Goal: Task Accomplishment & Management: Manage account settings

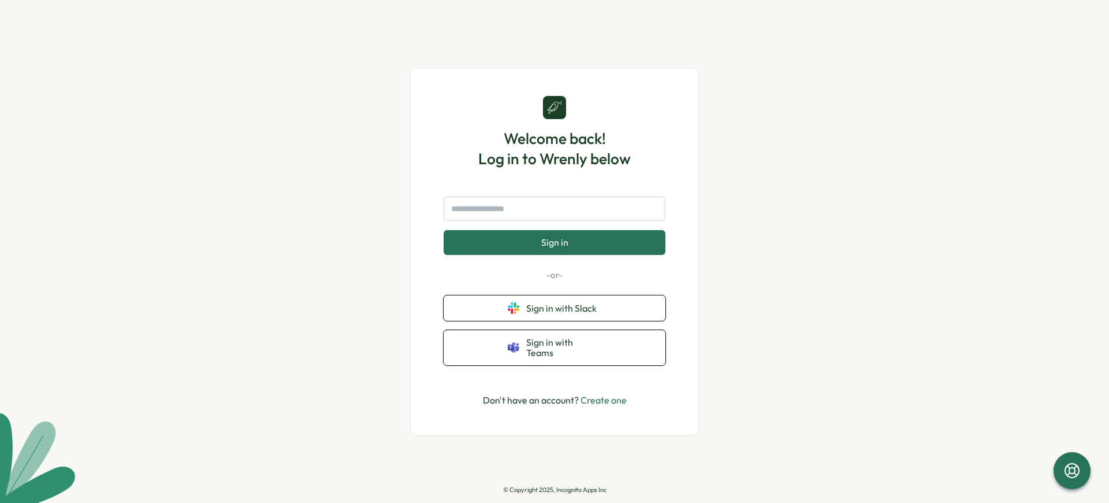
click at [555, 489] on p "© Copyright 2025, Incognito Apps Inc" at bounding box center [554, 490] width 103 height 8
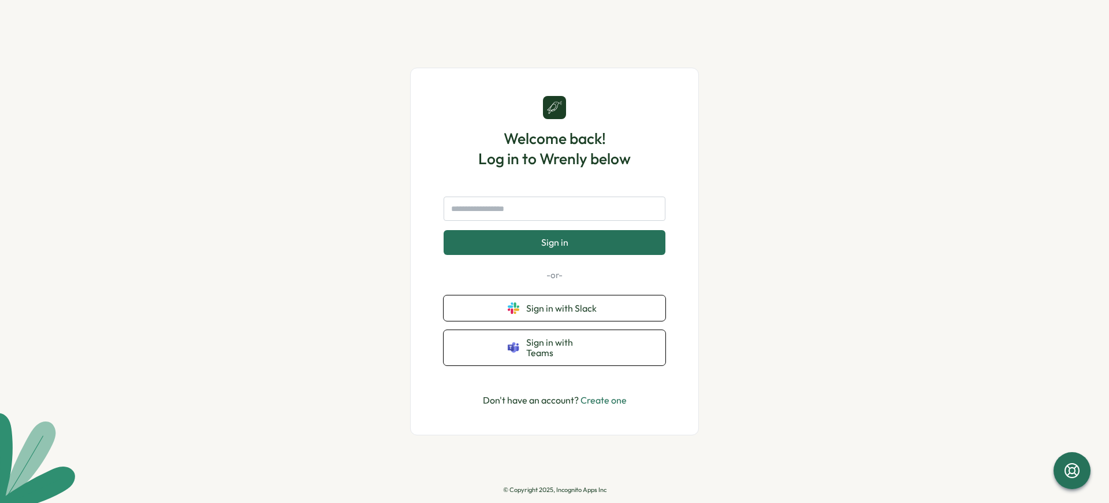
click at [555, 489] on p "© Copyright 2025, Incognito Apps Inc" at bounding box center [554, 490] width 103 height 8
click at [554, 242] on span "Sign in" at bounding box center [554, 242] width 27 height 10
click at [555, 489] on p "© Copyright 2025, Incognito Apps Inc" at bounding box center [554, 490] width 103 height 8
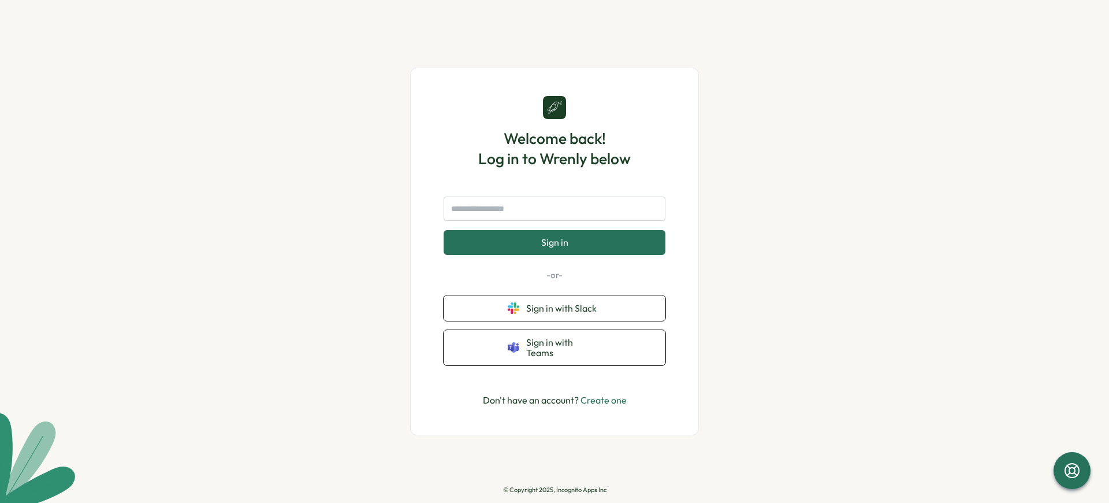
click at [555, 489] on p "© Copyright 2025, Incognito Apps Inc" at bounding box center [554, 490] width 103 height 8
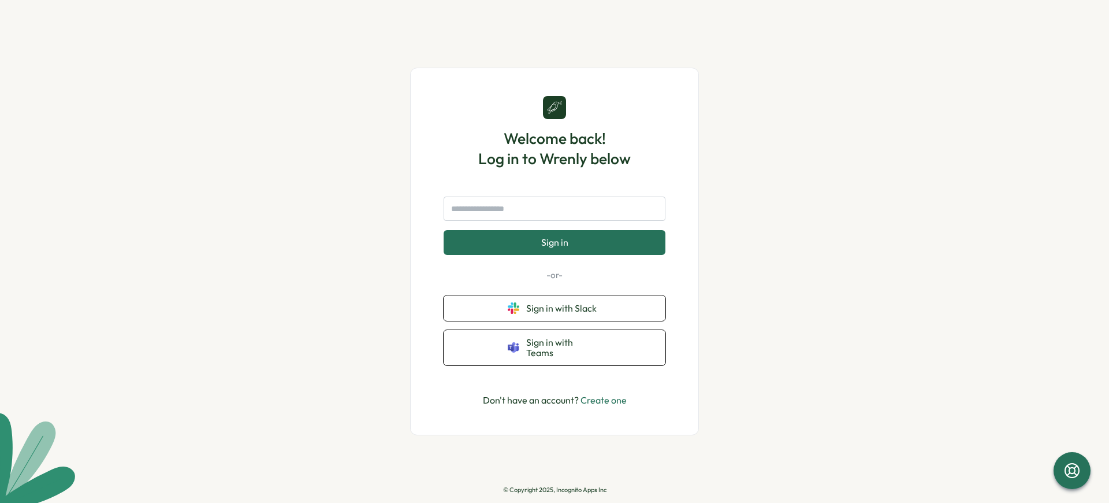
click at [554, 242] on span "Sign in" at bounding box center [554, 242] width 27 height 10
click at [555, 489] on p "© Copyright 2025, Incognito Apps Inc" at bounding box center [554, 490] width 103 height 8
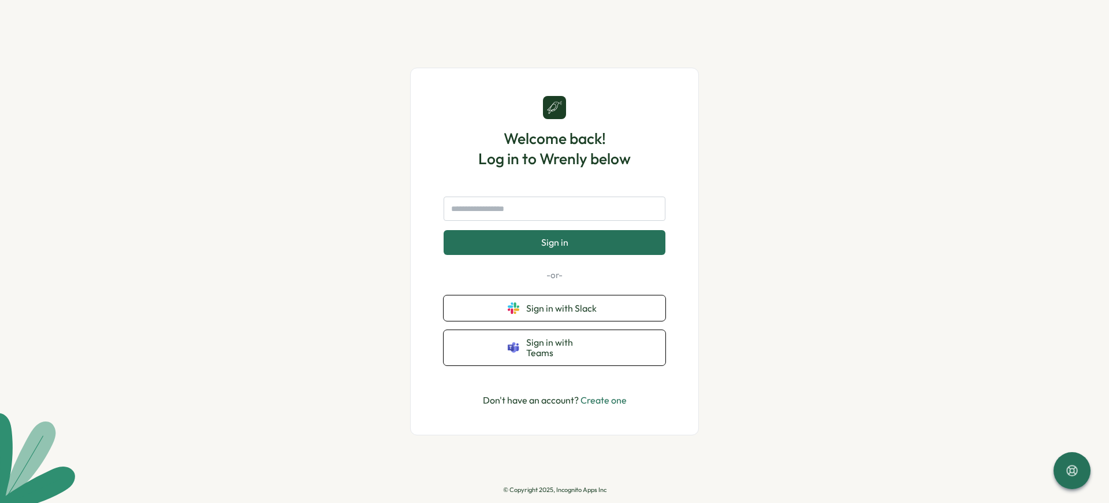
click at [555, 489] on p "© Copyright 2025, Incognito Apps Inc" at bounding box center [554, 490] width 103 height 8
click at [554, 242] on span "Sign in" at bounding box center [554, 242] width 27 height 10
click at [555, 489] on p "© Copyright 2025, Incognito Apps Inc" at bounding box center [554, 490] width 103 height 8
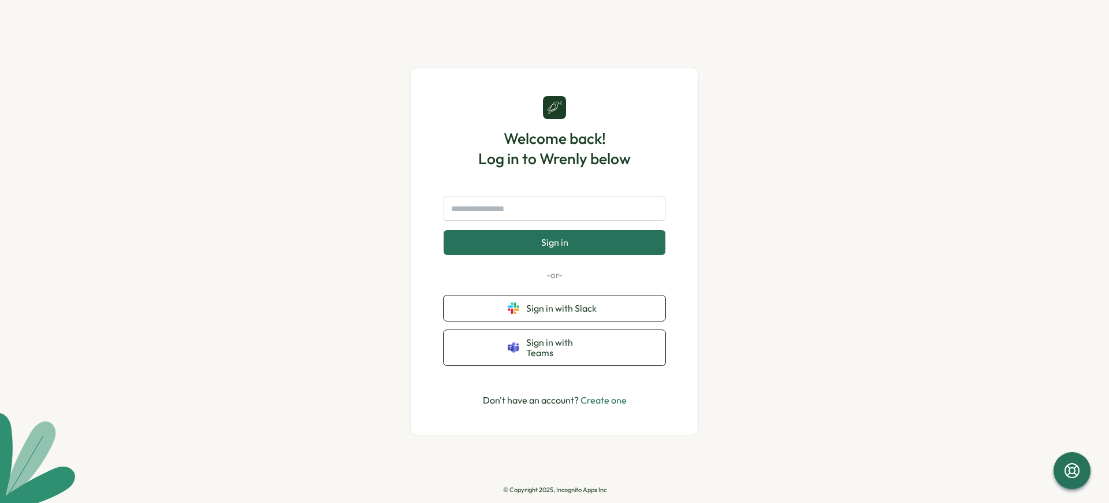
click at [555, 489] on p "© Copyright 2025, Incognito Apps Inc" at bounding box center [554, 490] width 103 height 8
click at [554, 242] on span "Sign in" at bounding box center [554, 242] width 27 height 10
click at [555, 489] on p "© Copyright 2025, Incognito Apps Inc" at bounding box center [554, 490] width 103 height 8
click at [564, 307] on span "Sign in with Slack" at bounding box center [563, 308] width 75 height 10
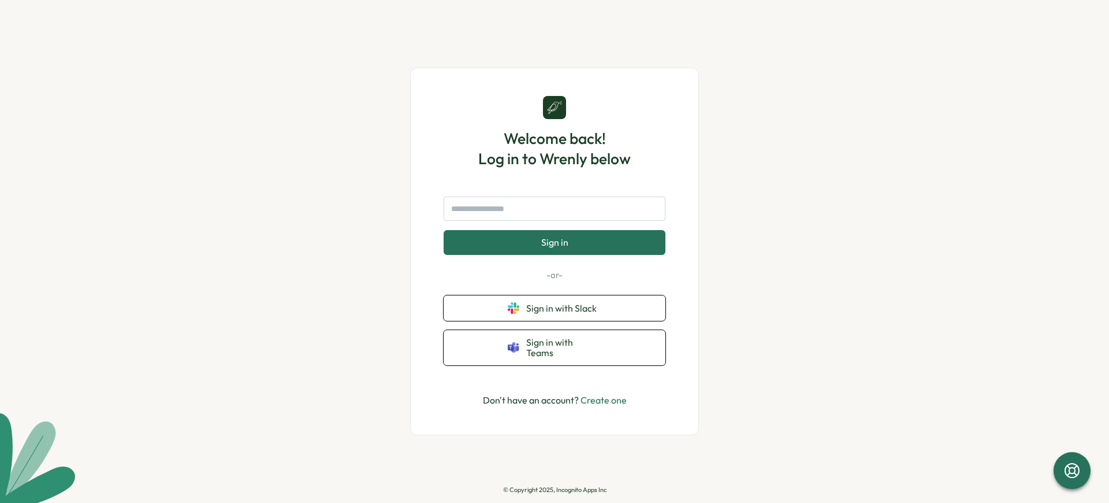
click at [555, 489] on p "© Copyright 2025, Incognito Apps Inc" at bounding box center [554, 490] width 103 height 8
click at [564, 307] on span "Sign in with Slack" at bounding box center [563, 308] width 75 height 10
click at [564, 347] on span "Sign in with Teams" at bounding box center [563, 347] width 75 height 21
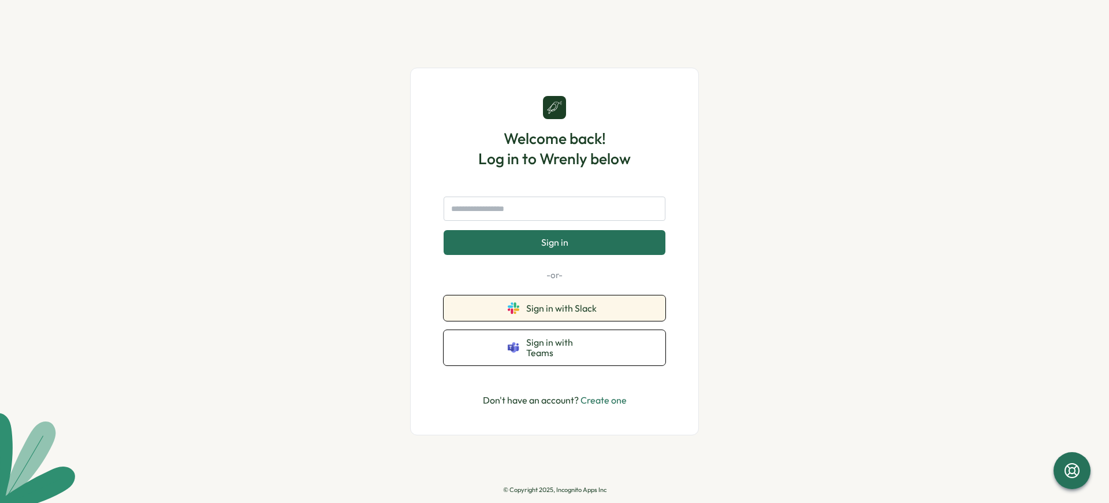
click at [564, 307] on span "Sign in with Slack" at bounding box center [563, 308] width 75 height 10
